Goal: Task Accomplishment & Management: Complete application form

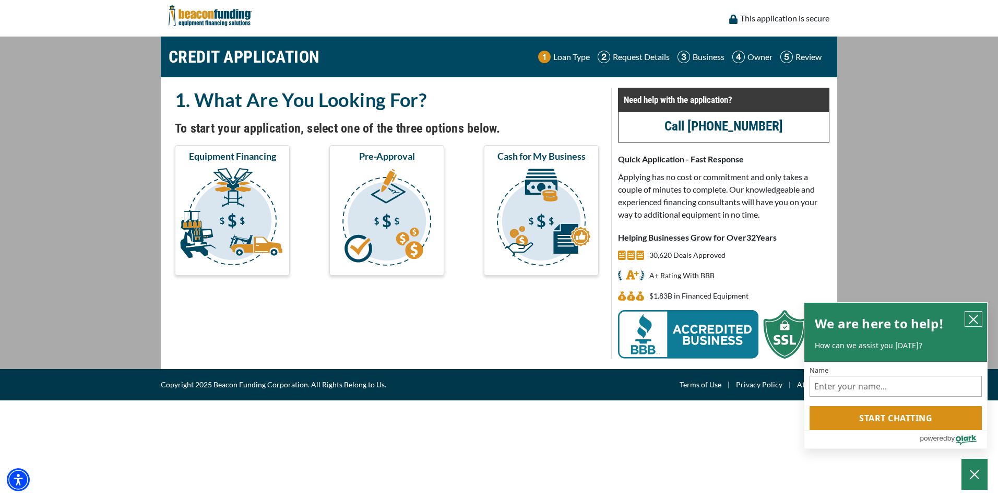
click at [974, 315] on icon "close chatbox" at bounding box center [973, 319] width 10 height 10
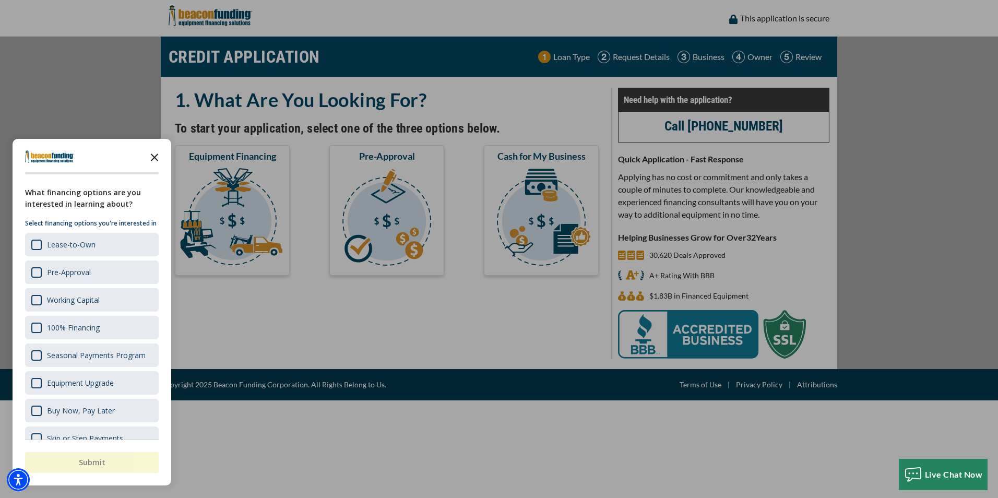
click at [156, 161] on icon "Close the survey" at bounding box center [154, 156] width 21 height 21
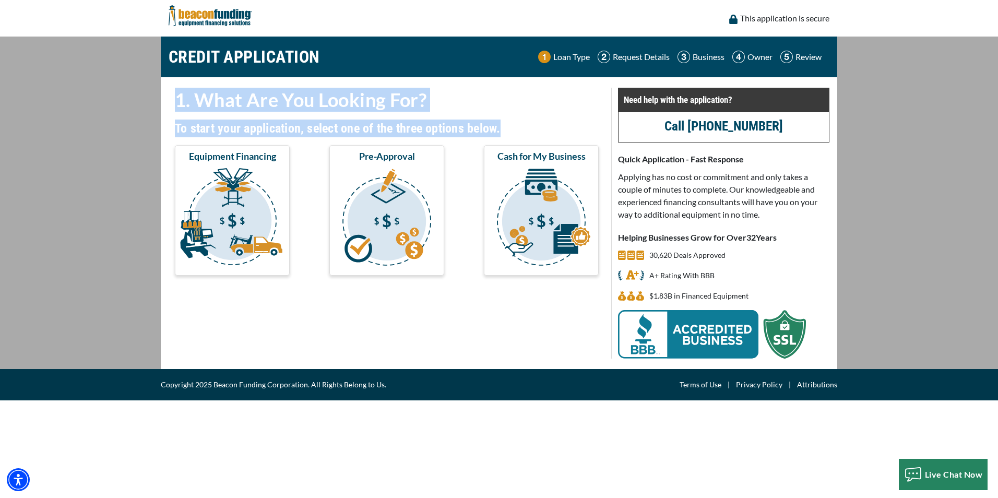
drag, startPoint x: 545, startPoint y: 133, endPoint x: 170, endPoint y: 110, distance: 375.9
click at [170, 110] on div "1. What Are You Looking For? To start your application, select one of the three…" at bounding box center [387, 187] width 436 height 198
drag, startPoint x: 175, startPoint y: 101, endPoint x: 478, endPoint y: 116, distance: 303.6
click at [478, 116] on div "1. What Are You Looking For? To start your application, select one of the three…" at bounding box center [387, 187] width 436 height 198
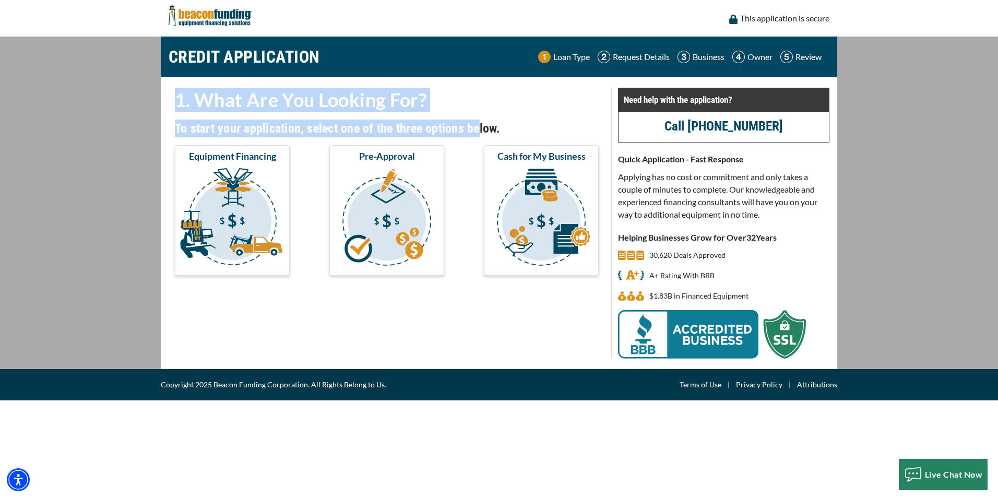
click at [479, 116] on div "1. What Are You Looking For? To start your application, select one of the three…" at bounding box center [387, 187] width 436 height 198
drag, startPoint x: 549, startPoint y: 125, endPoint x: 180, endPoint y: 106, distance: 369.5
click at [180, 106] on div "1. What Are You Looking For? To start your application, select one of the three…" at bounding box center [387, 187] width 436 height 198
click at [180, 106] on h2 "1. What Are You Looking For?" at bounding box center [387, 100] width 424 height 24
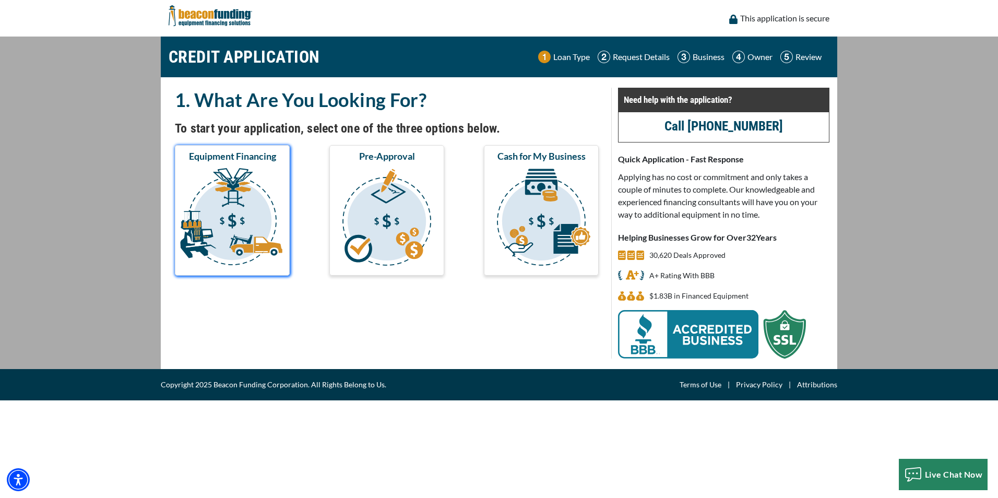
click at [231, 193] on img "submit" at bounding box center [232, 218] width 111 height 104
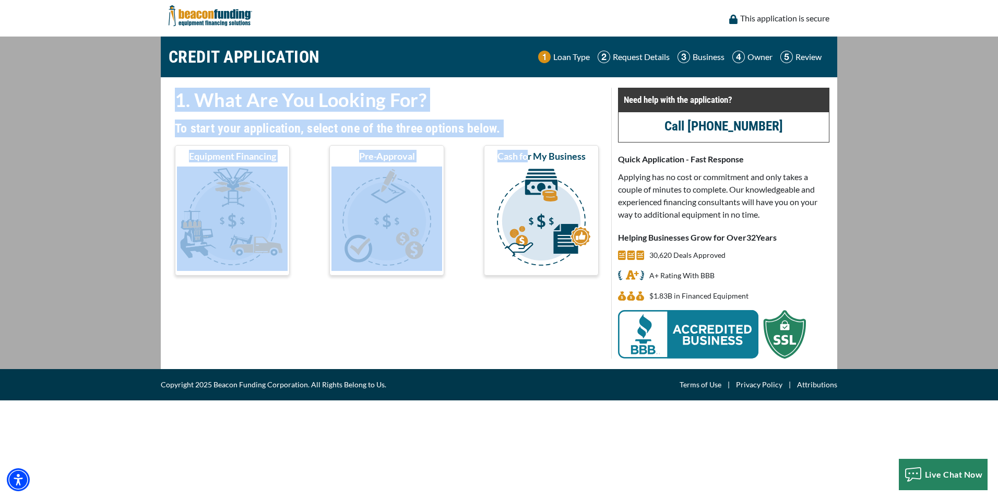
drag, startPoint x: 516, startPoint y: 141, endPoint x: 166, endPoint y: 108, distance: 350.8
click at [166, 108] on div "1. What Are You Looking For? To start your application, select one of the three…" at bounding box center [386, 223] width 449 height 271
click at [166, 109] on div "1. What Are You Looking For? To start your application, select one of the three…" at bounding box center [386, 223] width 449 height 271
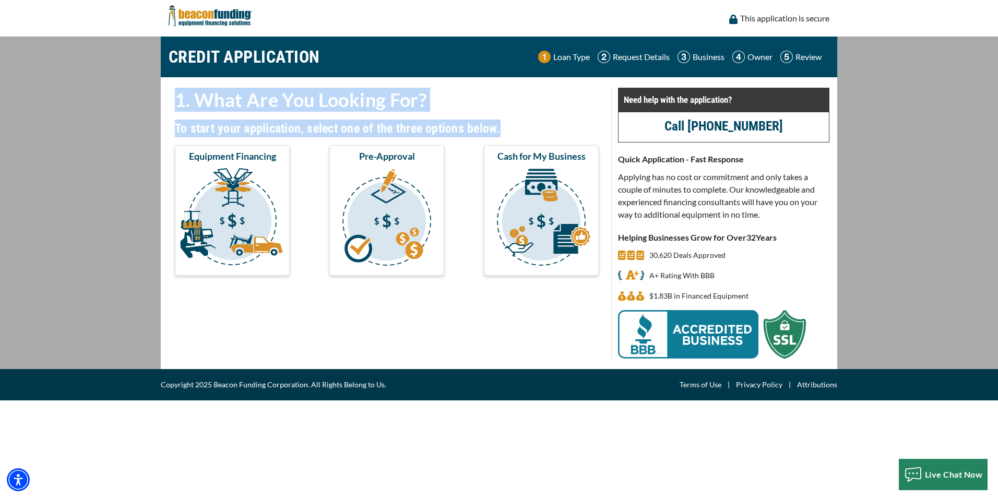
drag, startPoint x: 169, startPoint y: 107, endPoint x: 510, endPoint y: 132, distance: 342.2
click at [510, 132] on div "1. What Are You Looking For? To start your application, select one of the three…" at bounding box center [387, 187] width 436 height 198
click at [510, 132] on h4 "To start your application, select one of the three options below." at bounding box center [387, 129] width 424 height 18
drag, startPoint x: 530, startPoint y: 127, endPoint x: 173, endPoint y: 101, distance: 357.5
click at [173, 101] on div "1. What Are You Looking For? To start your application, select one of the three…" at bounding box center [387, 187] width 436 height 198
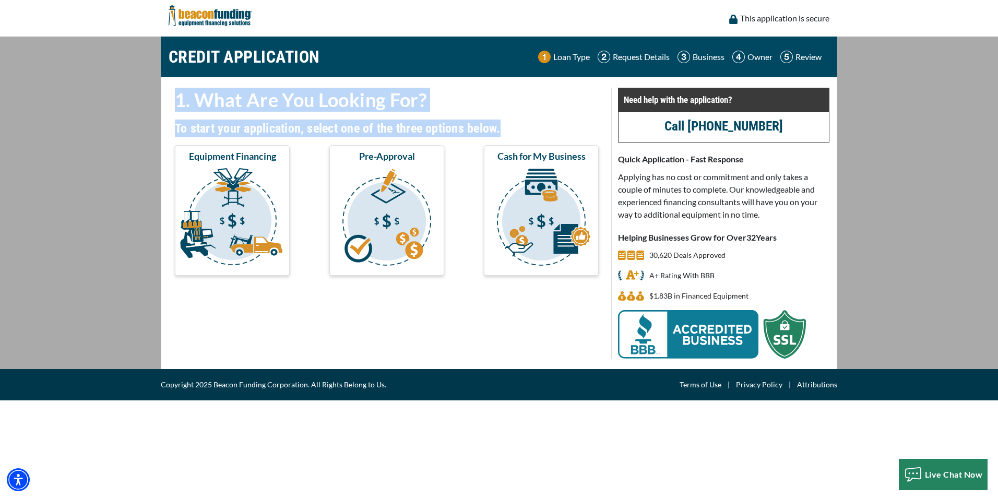
click at [173, 101] on div "1. What Are You Looking For? To start your application, select one of the three…" at bounding box center [387, 187] width 436 height 198
drag, startPoint x: 173, startPoint y: 101, endPoint x: 538, endPoint y: 127, distance: 365.8
click at [538, 127] on div "1. What Are You Looking For? To start your application, select one of the three…" at bounding box center [387, 187] width 436 height 198
click at [538, 127] on h4 "To start your application, select one of the three options below." at bounding box center [387, 129] width 424 height 18
drag, startPoint x: 538, startPoint y: 127, endPoint x: 162, endPoint y: 95, distance: 377.7
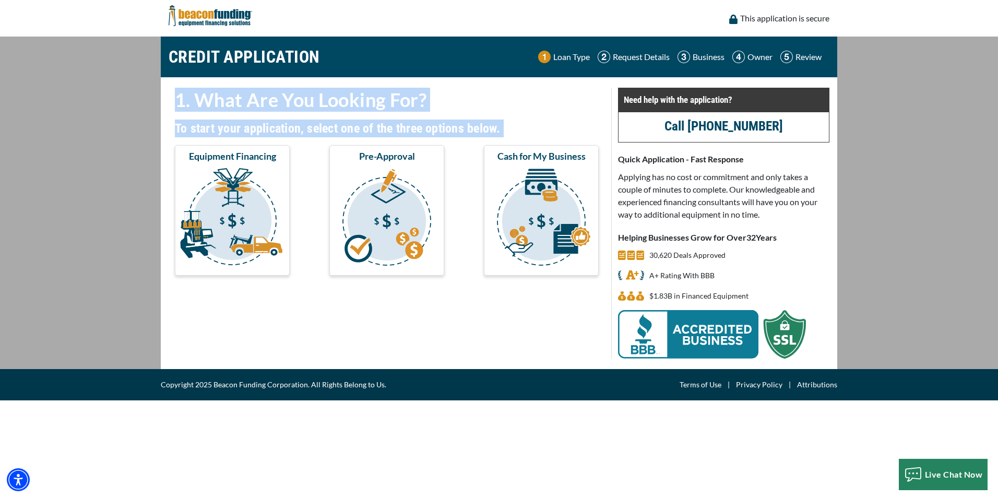
click at [162, 95] on div "1. What Are You Looking For? To start your application, select one of the three…" at bounding box center [499, 223] width 676 height 292
click at [162, 95] on div "1. What Are You Looking For? To start your application, select one of the three…" at bounding box center [386, 223] width 449 height 271
drag, startPoint x: 176, startPoint y: 95, endPoint x: 515, endPoint y: 131, distance: 341.2
click at [515, 131] on div "1. What Are You Looking For? To start your application, select one of the three…" at bounding box center [387, 187] width 436 height 198
click at [515, 131] on h4 "To start your application, select one of the three options below." at bounding box center [387, 129] width 424 height 18
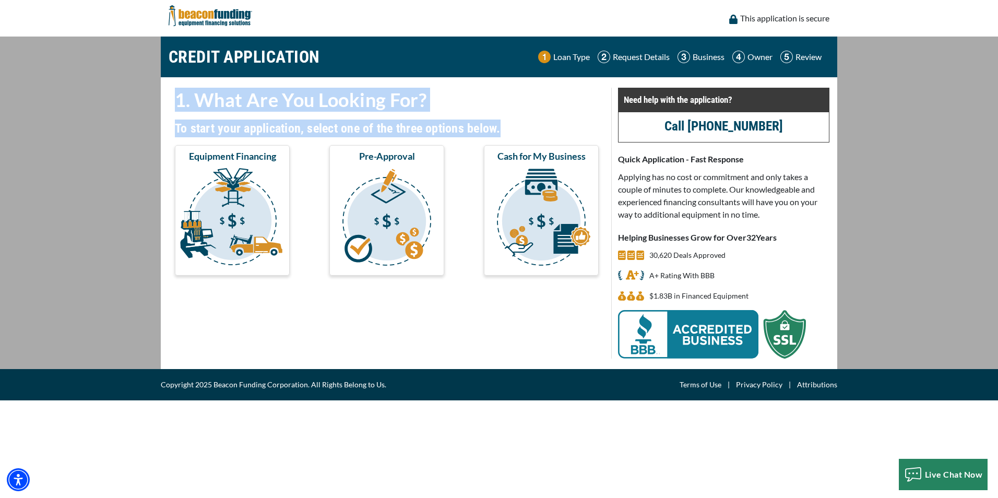
drag, startPoint x: 549, startPoint y: 127, endPoint x: 180, endPoint y: 99, distance: 370.6
click at [180, 99] on div "1. What Are You Looking For? To start your application, select one of the three…" at bounding box center [387, 187] width 436 height 198
click at [180, 99] on h2 "1. What Are You Looking For?" at bounding box center [387, 100] width 424 height 24
drag, startPoint x: 180, startPoint y: 99, endPoint x: 499, endPoint y: 120, distance: 320.6
click at [499, 120] on div "1. What Are You Looking For? To start your application, select one of the three…" at bounding box center [387, 187] width 436 height 198
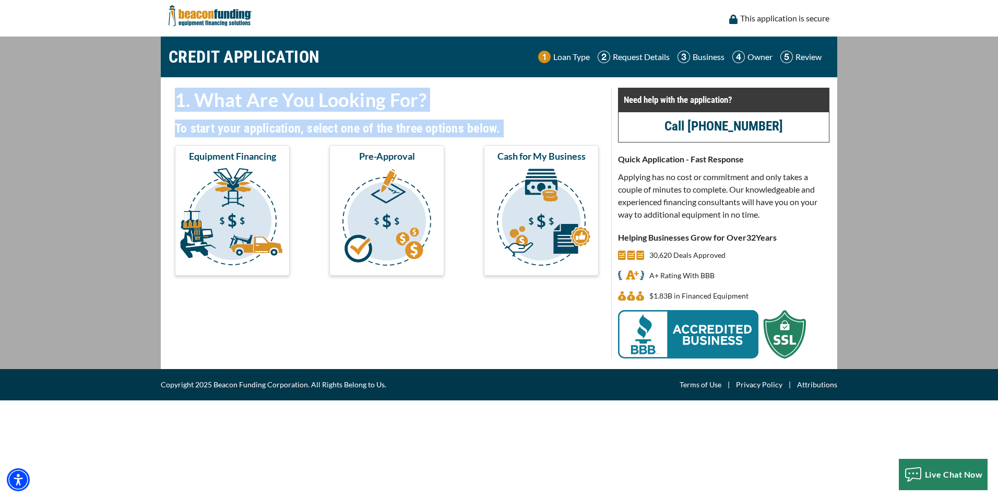
click at [500, 120] on h4 "To start your application, select one of the three options below." at bounding box center [387, 129] width 424 height 18
drag, startPoint x: 546, startPoint y: 125, endPoint x: 178, endPoint y: 97, distance: 368.5
click at [178, 97] on div "1. What Are You Looking For? To start your application, select one of the three…" at bounding box center [387, 187] width 436 height 198
click at [178, 97] on h2 "1. What Are You Looking For?" at bounding box center [387, 100] width 424 height 24
drag, startPoint x: 178, startPoint y: 97, endPoint x: 515, endPoint y: 124, distance: 337.2
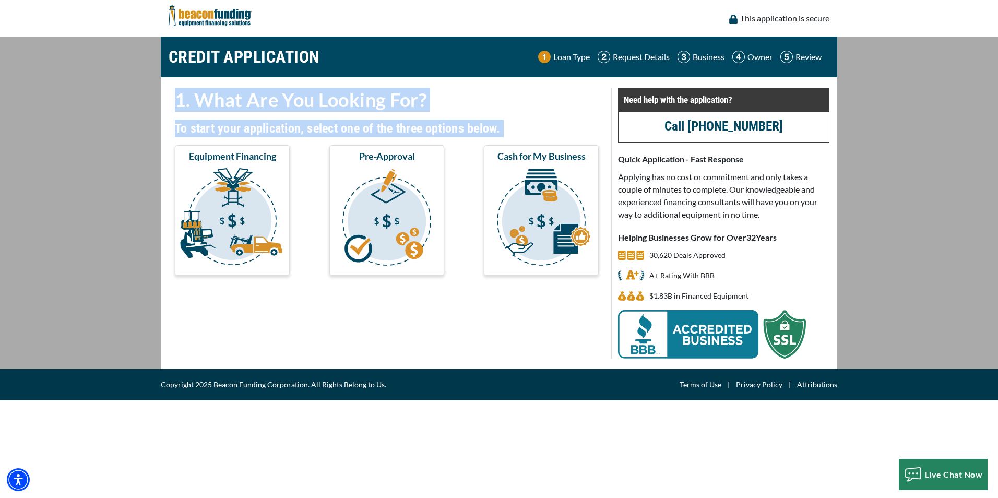
click at [515, 124] on div "1. What Are You Looking For? To start your application, select one of the three…" at bounding box center [387, 187] width 436 height 198
click at [515, 124] on h4 "To start your application, select one of the three options below." at bounding box center [387, 129] width 424 height 18
drag, startPoint x: 514, startPoint y: 124, endPoint x: 178, endPoint y: 102, distance: 336.8
click at [178, 102] on div "1. What Are You Looking For? To start your application, select one of the three…" at bounding box center [387, 187] width 436 height 198
click at [178, 102] on h2 "1. What Are You Looking For?" at bounding box center [387, 100] width 424 height 24
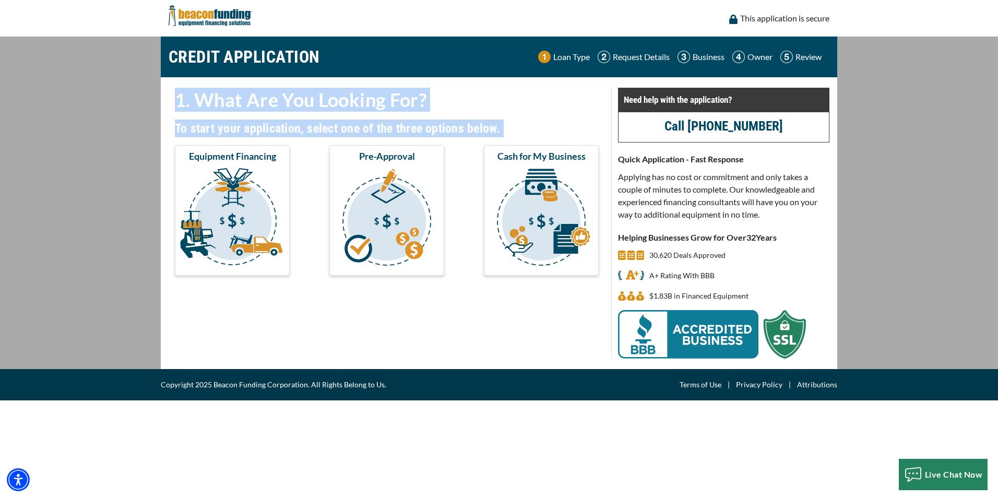
drag, startPoint x: 178, startPoint y: 102, endPoint x: 501, endPoint y: 116, distance: 323.4
click at [501, 116] on div "1. What Are You Looking For? To start your application, select one of the three…" at bounding box center [387, 187] width 436 height 198
drag, startPoint x: 476, startPoint y: 130, endPoint x: 180, endPoint y: 103, distance: 297.2
click at [180, 103] on div "1. What Are You Looking For? To start your application, select one of the three…" at bounding box center [387, 187] width 436 height 198
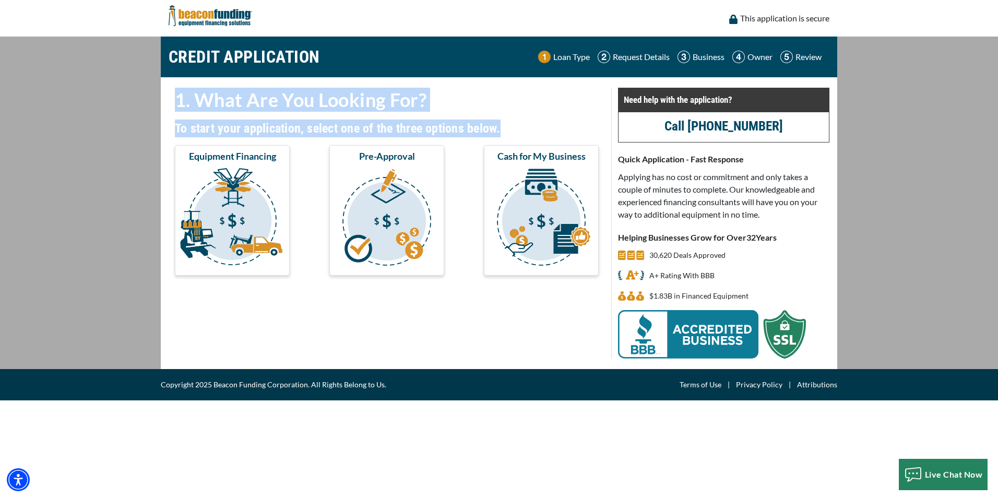
click at [180, 103] on h2 "1. What Are You Looking For?" at bounding box center [387, 100] width 424 height 24
drag, startPoint x: 180, startPoint y: 103, endPoint x: 502, endPoint y: 124, distance: 322.2
click at [502, 124] on div "1. What Are You Looking For? To start your application, select one of the three…" at bounding box center [387, 187] width 436 height 198
click at [502, 124] on h4 "To start your application, select one of the three options below." at bounding box center [387, 129] width 424 height 18
drag, startPoint x: 519, startPoint y: 125, endPoint x: 170, endPoint y: 102, distance: 350.4
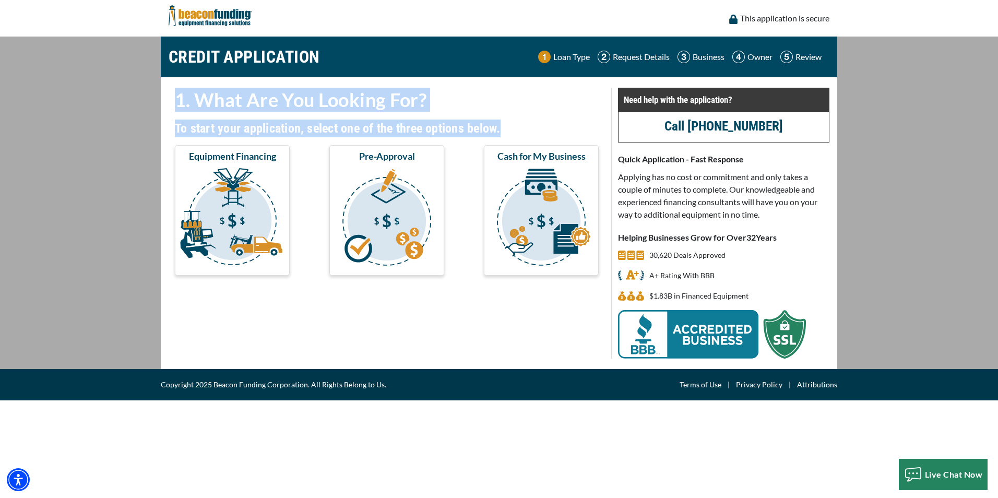
click at [170, 102] on div "1. What Are You Looking For? To start your application, select one of the three…" at bounding box center [387, 187] width 436 height 198
drag, startPoint x: 170, startPoint y: 102, endPoint x: 575, endPoint y: 130, distance: 406.5
click at [575, 130] on div "1. What Are You Looking For? To start your application, select one of the three…" at bounding box center [387, 187] width 436 height 198
click at [575, 130] on h4 "To start your application, select one of the three options below." at bounding box center [387, 129] width 424 height 18
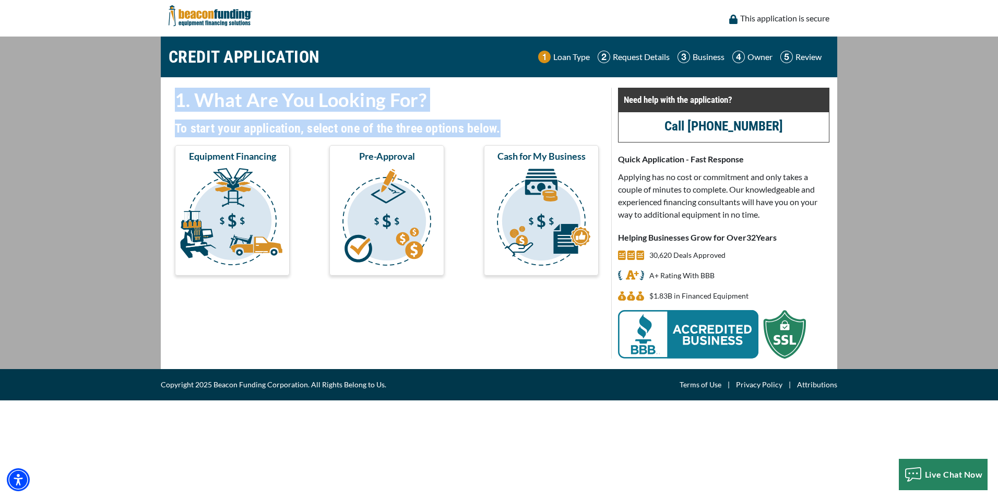
drag, startPoint x: 529, startPoint y: 126, endPoint x: 163, endPoint y: 96, distance: 367.1
click at [163, 96] on div "1. What Are You Looking For? To start your application, select one of the three…" at bounding box center [386, 223] width 449 height 271
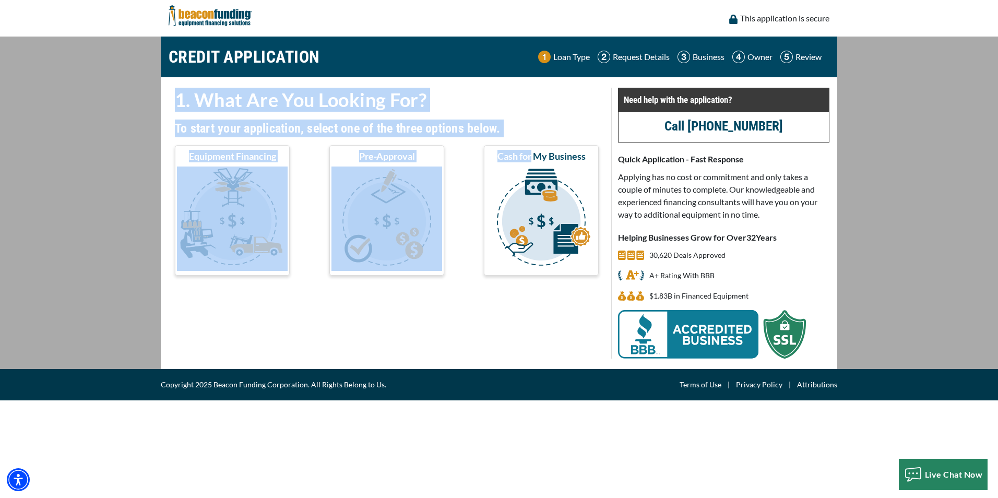
drag, startPoint x: 223, startPoint y: 101, endPoint x: 517, endPoint y: 141, distance: 296.5
click at [518, 142] on div "1. What Are You Looking For? To start your application, select one of the three…" at bounding box center [386, 223] width 449 height 271
drag, startPoint x: 517, startPoint y: 141, endPoint x: 505, endPoint y: 127, distance: 18.1
click at [505, 127] on h4 "To start your application, select one of the three options below." at bounding box center [387, 129] width 424 height 18
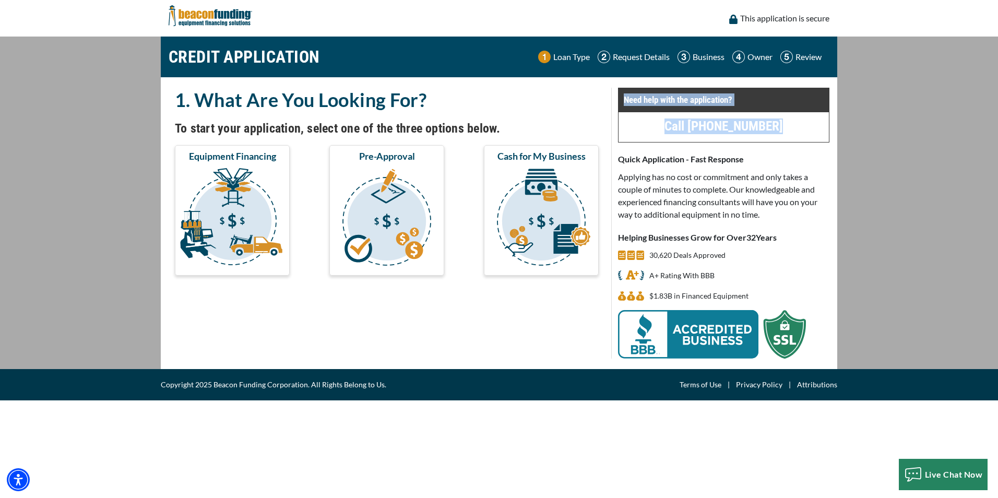
drag, startPoint x: 788, startPoint y: 124, endPoint x: 622, endPoint y: 104, distance: 166.6
click at [622, 104] on div "Need help with the application? Call (347) 532-7873" at bounding box center [723, 115] width 211 height 55
click at [622, 104] on div "Need help with the application?" at bounding box center [723, 100] width 211 height 24
click at [158, 92] on div "CREDIT APPLICATION Loan Type Request Details Business Owner Review" at bounding box center [498, 203] width 689 height 332
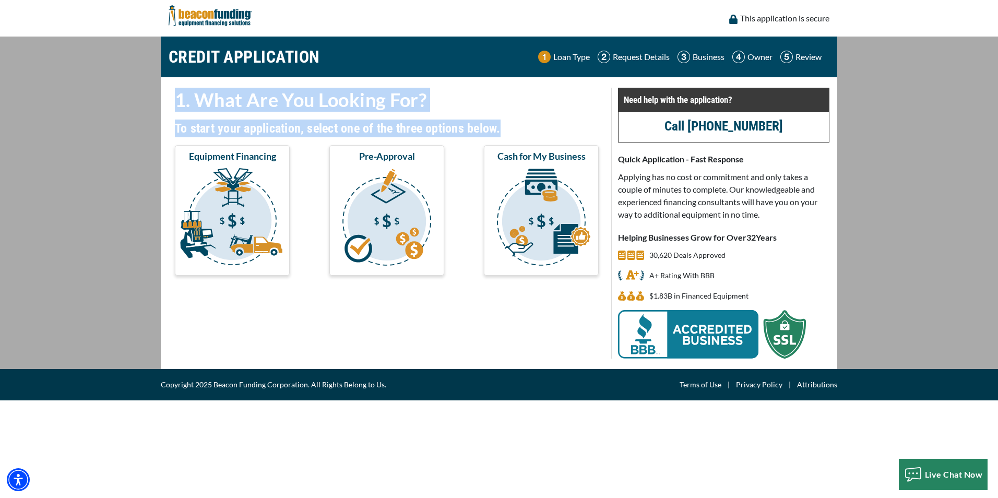
drag, startPoint x: 159, startPoint y: 89, endPoint x: 519, endPoint y: 126, distance: 362.5
click at [519, 126] on div "CREDIT APPLICATION Loan Type Request Details Business Owner Review" at bounding box center [498, 203] width 689 height 332
click at [519, 126] on h4 "To start your application, select one of the three options below." at bounding box center [387, 129] width 424 height 18
drag, startPoint x: 537, startPoint y: 126, endPoint x: 163, endPoint y: 86, distance: 375.9
click at [163, 86] on div "1. What Are You Looking For? To start your application, select one of the three…" at bounding box center [499, 223] width 676 height 292
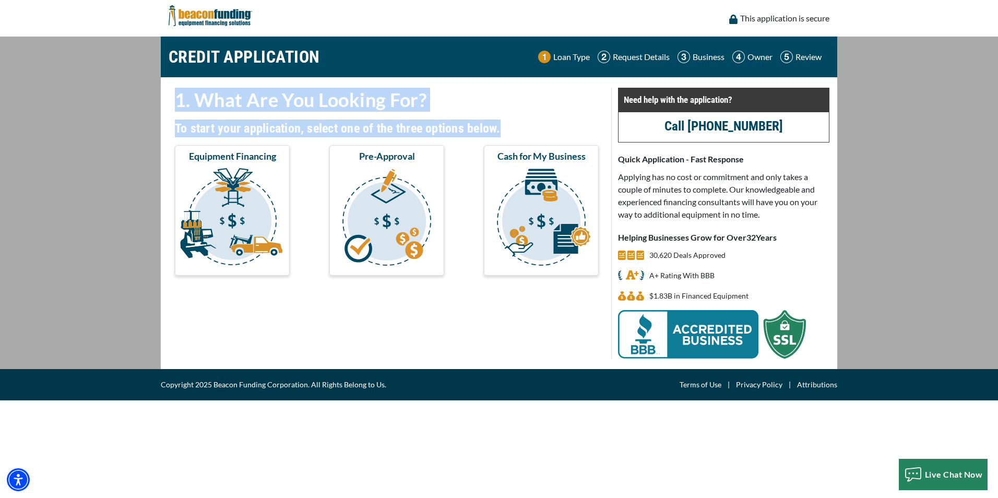
click at [163, 86] on div "1. What Are You Looking For? To start your application, select one of the three…" at bounding box center [499, 223] width 676 height 292
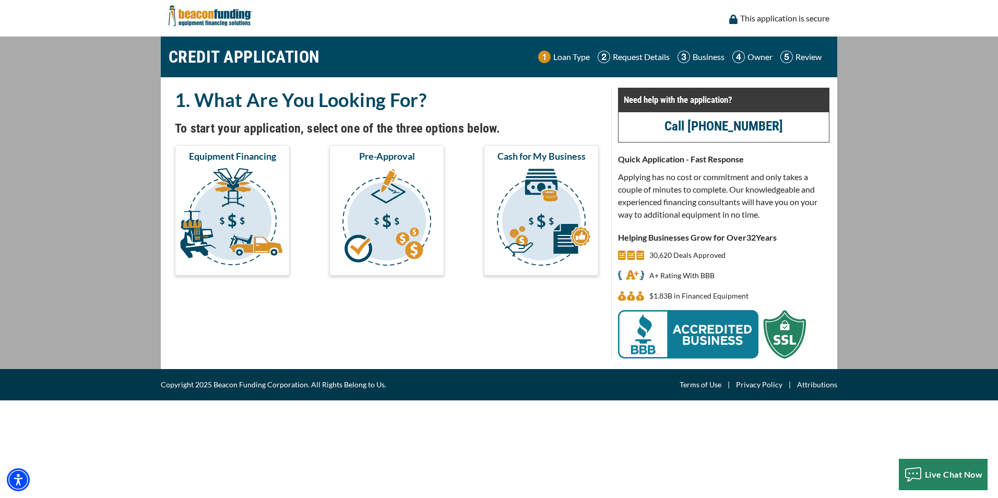
click at [310, 352] on div "1. What Are You Looking For? To start your application, select one of the three…" at bounding box center [386, 223] width 449 height 271
